Goal: Book appointment/travel/reservation

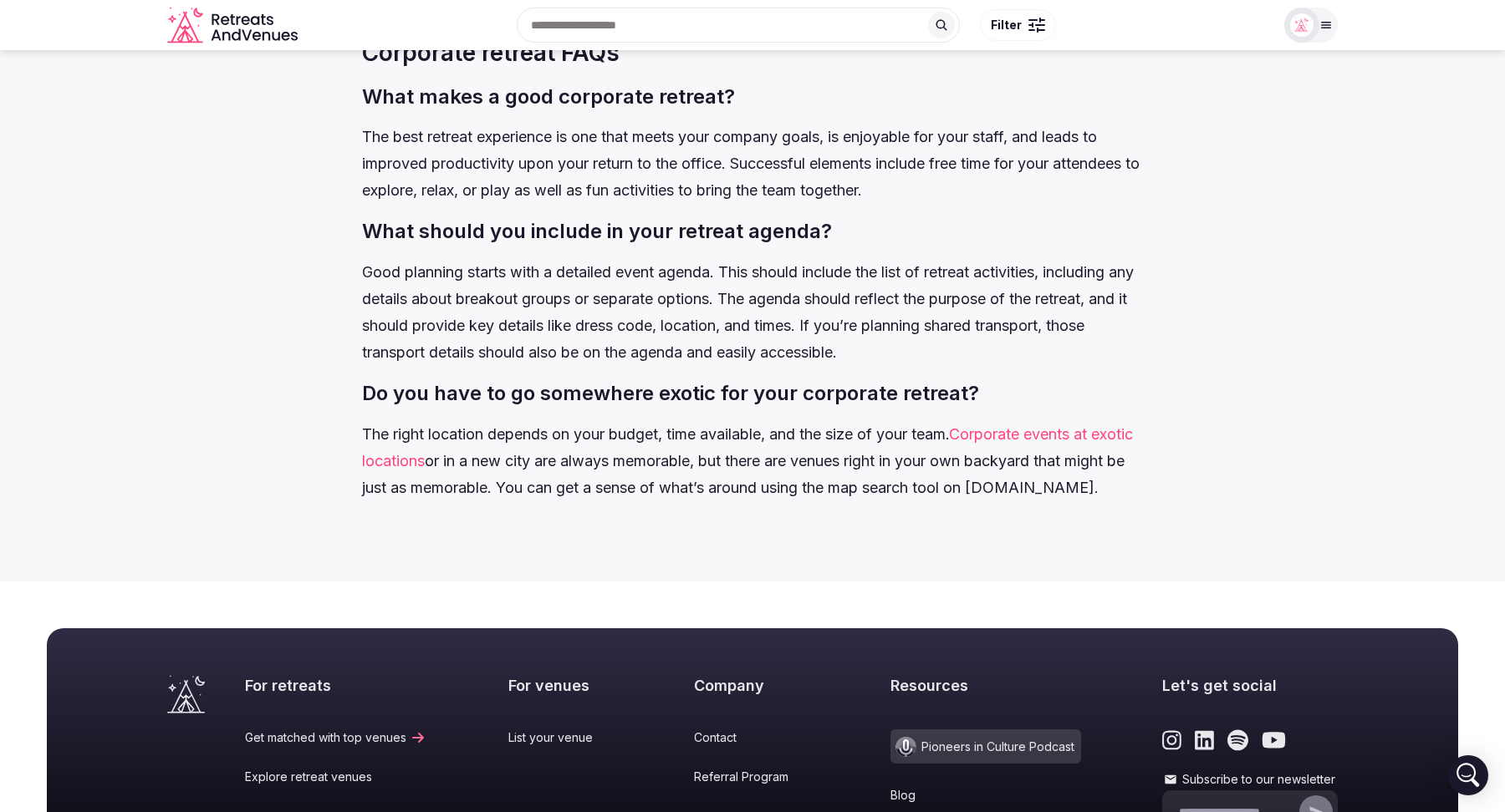
scroll to position [7661, 0]
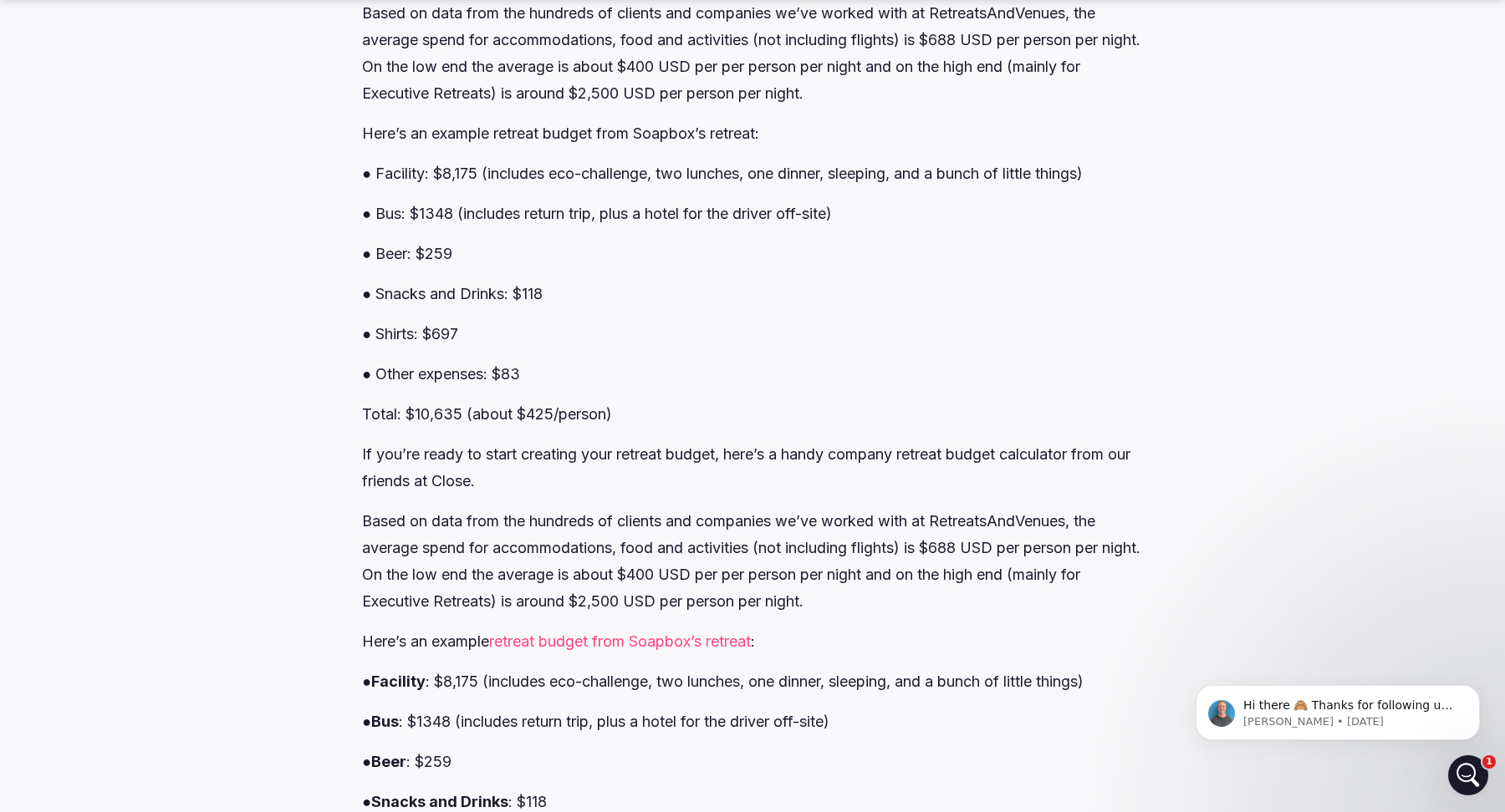
scroll to position [6235, 0]
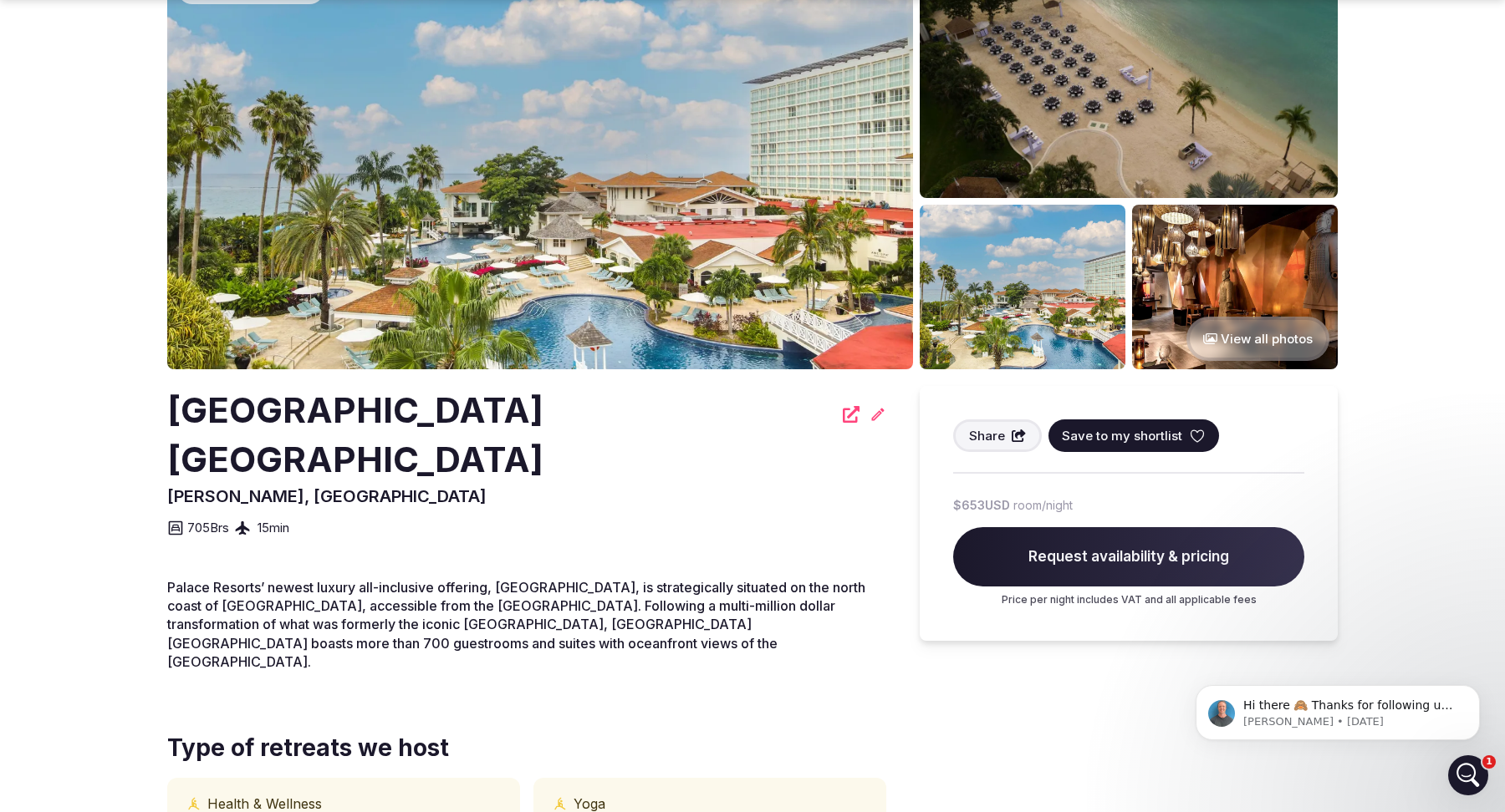
scroll to position [129, 0]
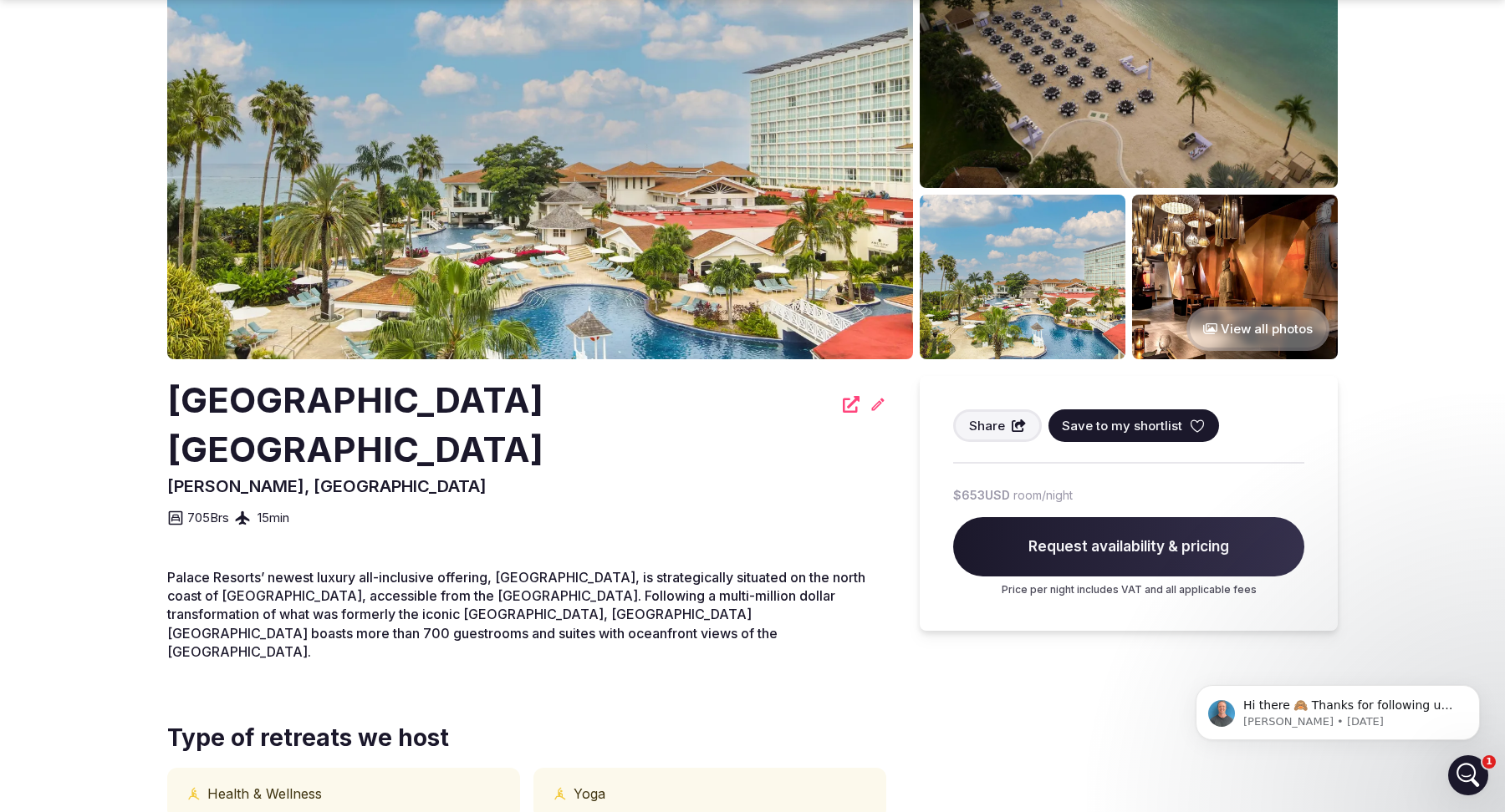
click at [1137, 551] on span "Request availability & pricing" at bounding box center [1129, 547] width 352 height 60
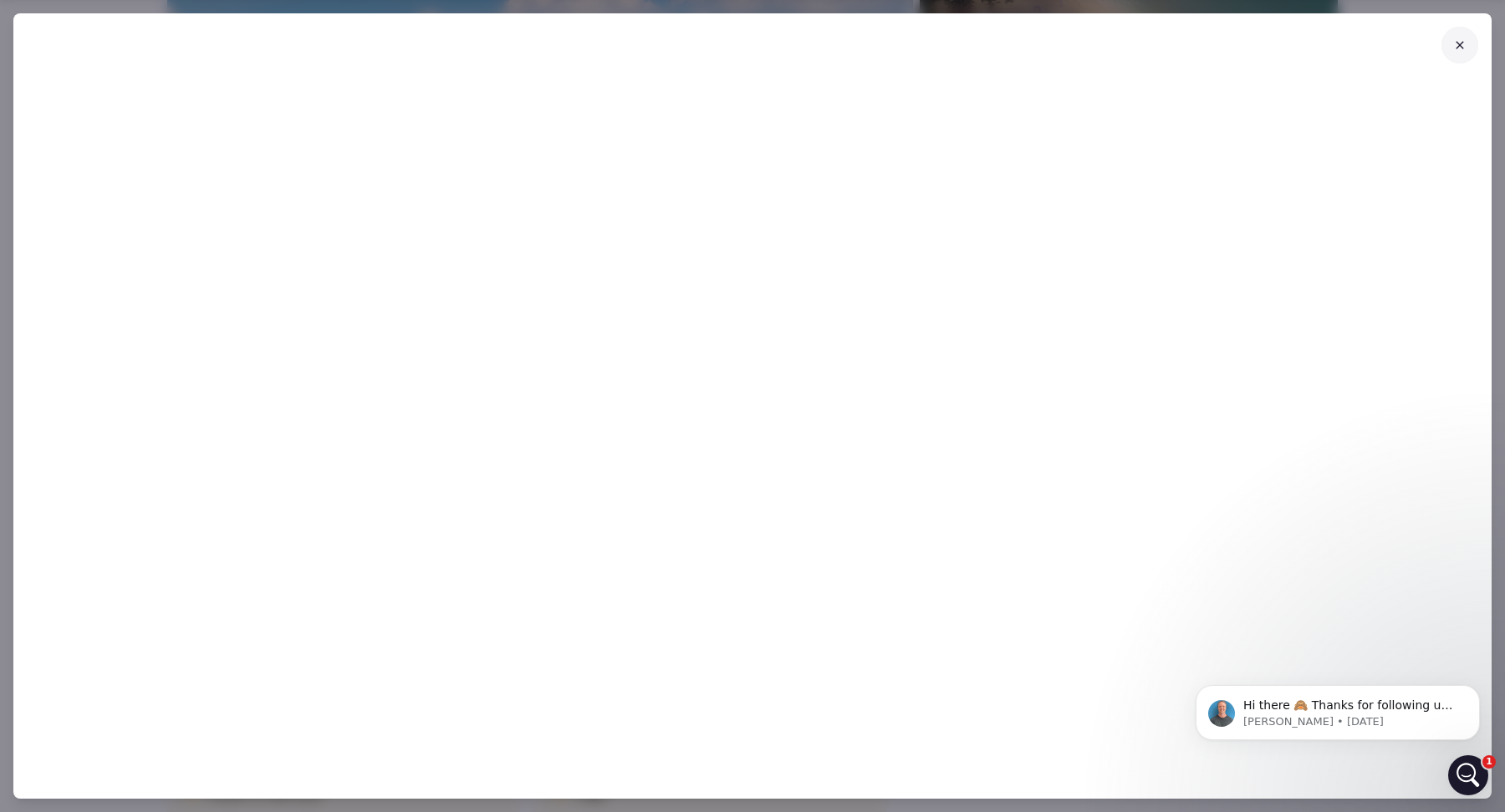
click at [1460, 47] on icon at bounding box center [1460, 45] width 13 height 13
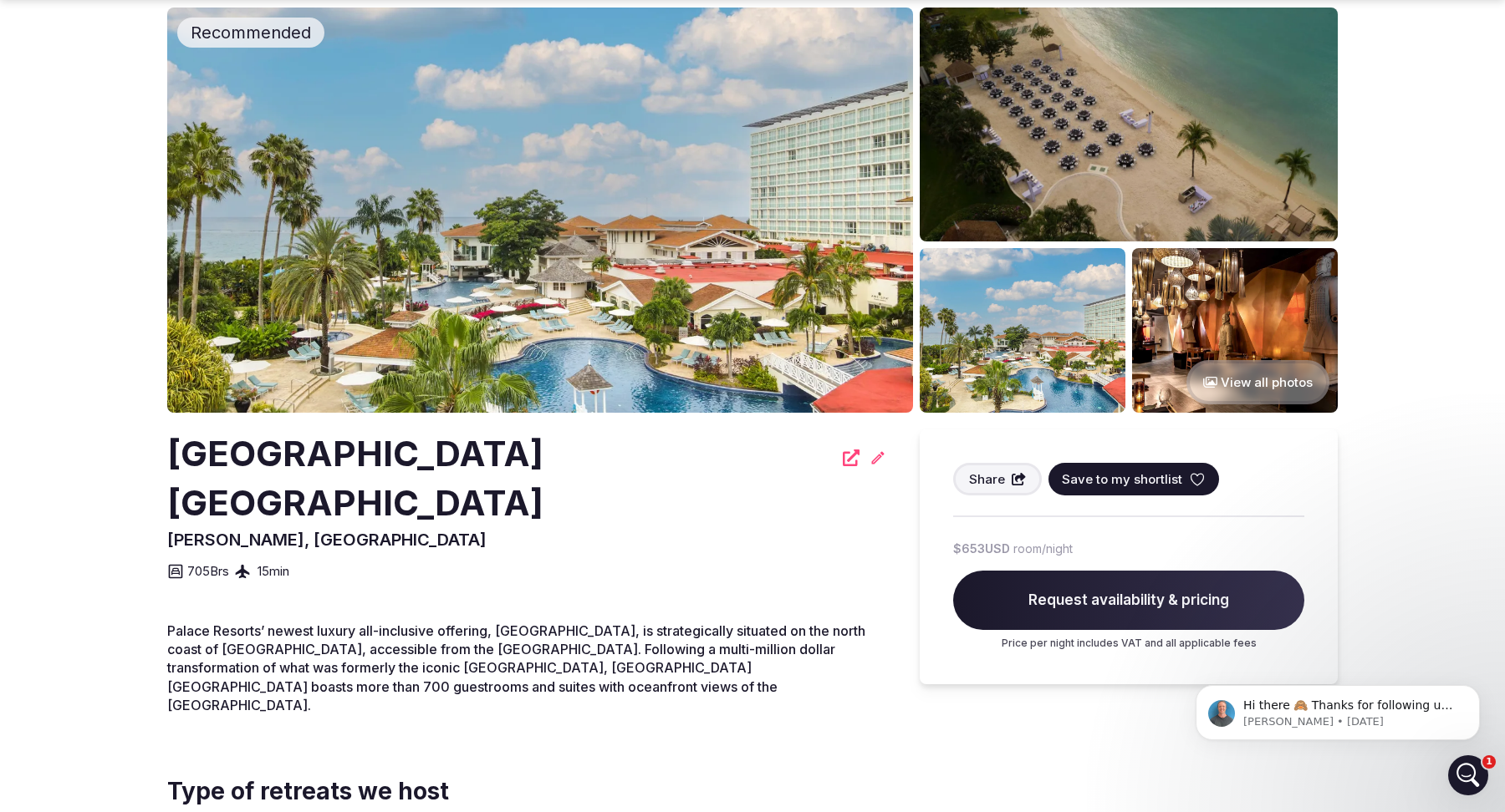
scroll to position [0, 0]
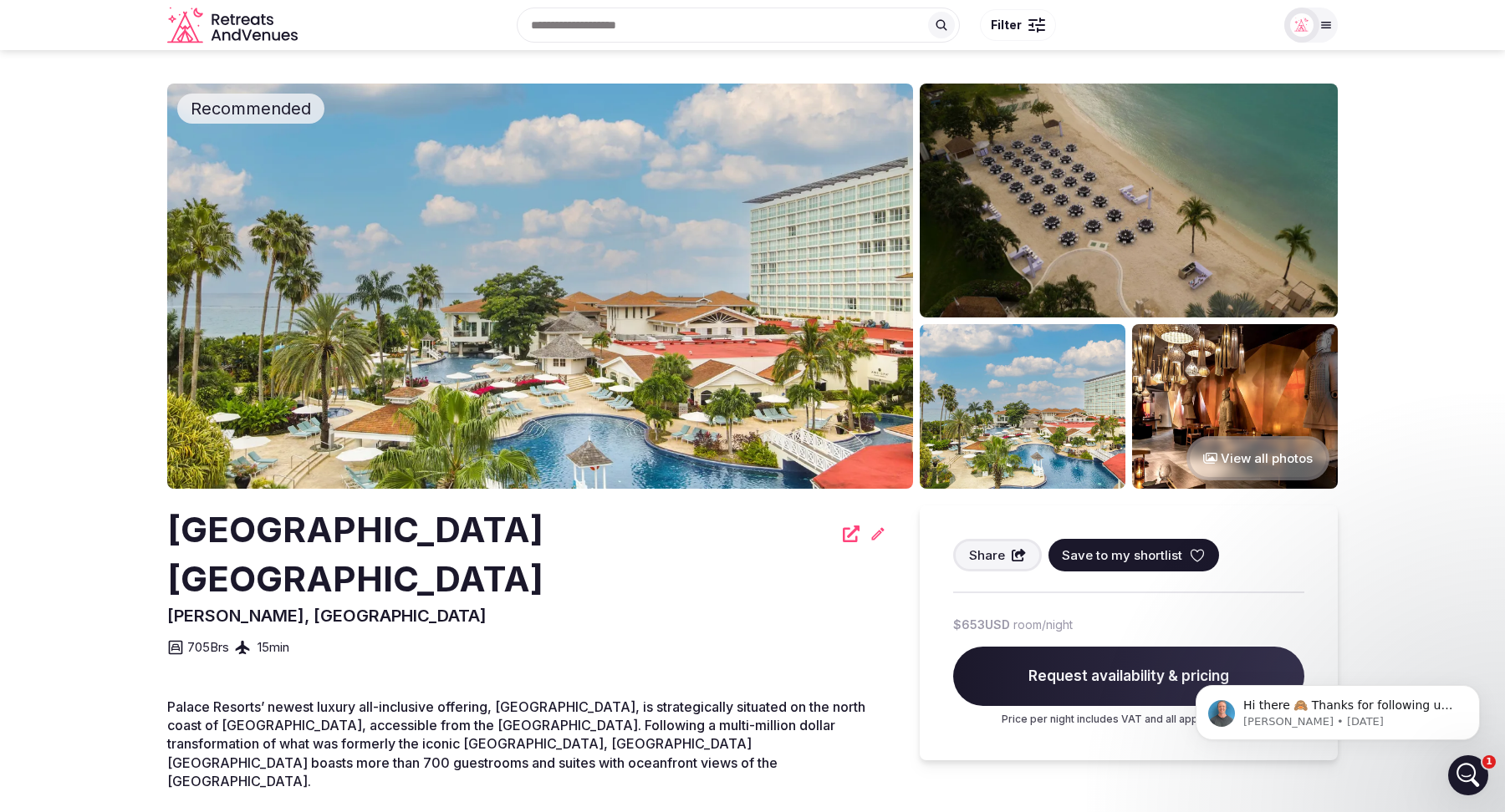
click at [234, 24] on icon "Retreats and Venues company logo" at bounding box center [234, 19] width 5 height 10
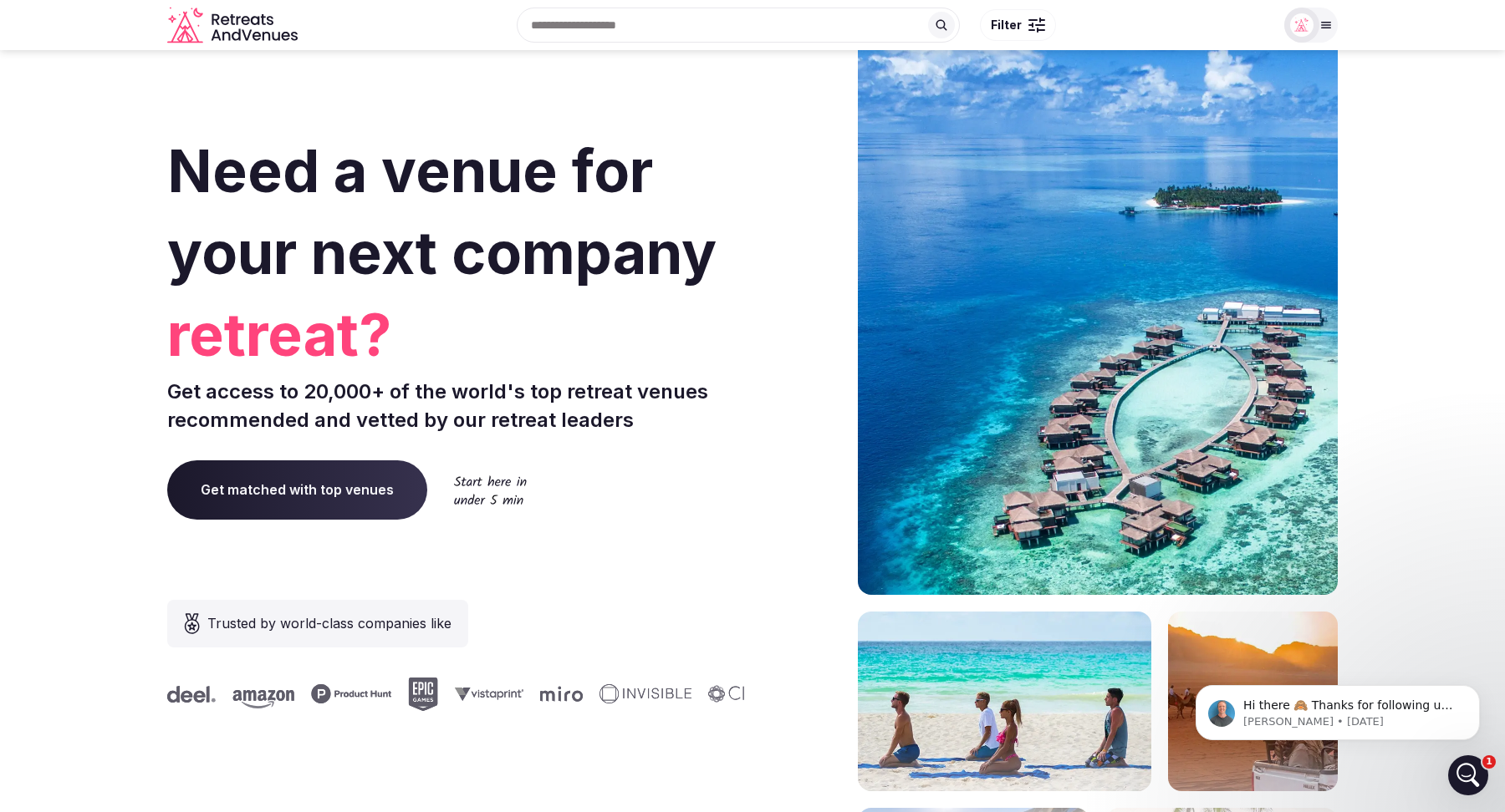
click at [300, 470] on span "Get matched with top venues" at bounding box center [297, 490] width 260 height 59
